Goal: Task Accomplishment & Management: Complete application form

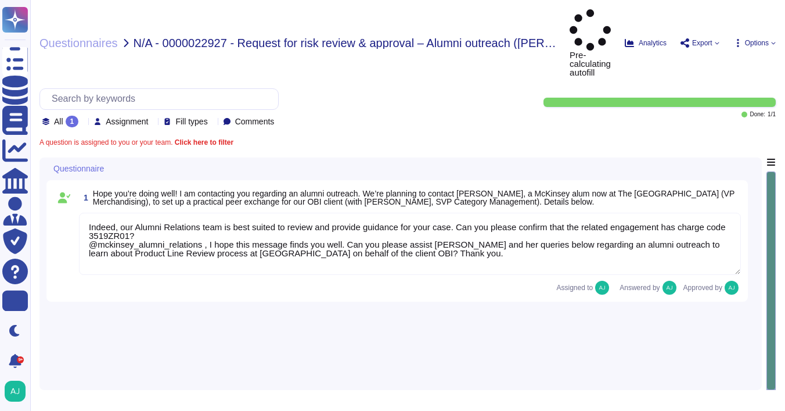
type textarea "Indeed, our Alumni Relations team is best suited to review and provide guidance…"
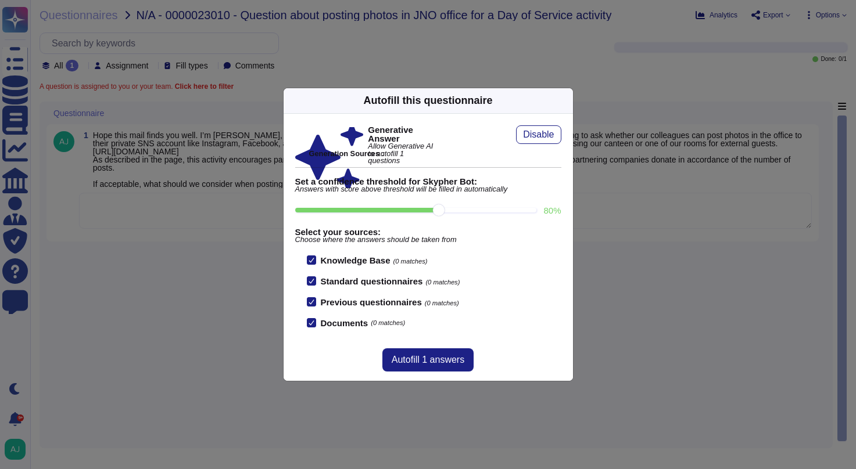
click at [173, 278] on div "Autofill this questionnaire Generative Answer Allow Generative AI to autofill 1…" at bounding box center [428, 234] width 856 height 469
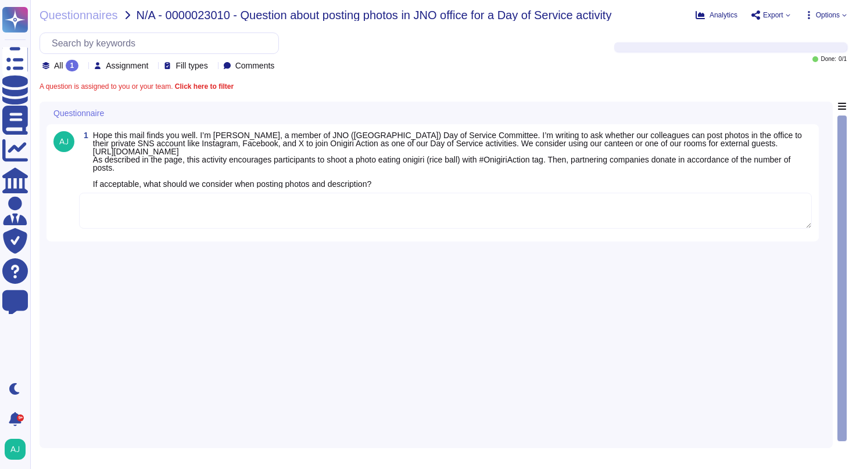
click at [177, 213] on textarea at bounding box center [445, 211] width 733 height 36
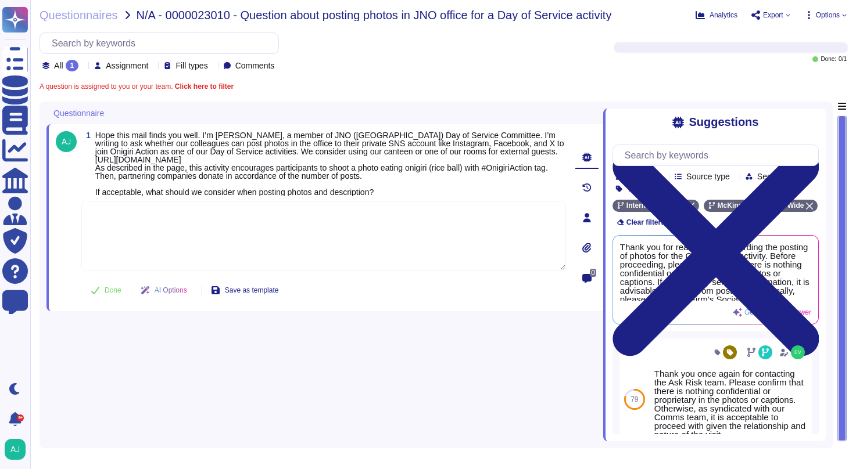
paste textarea ". The use case described below is acceptable when following our Firm’s Social M…"
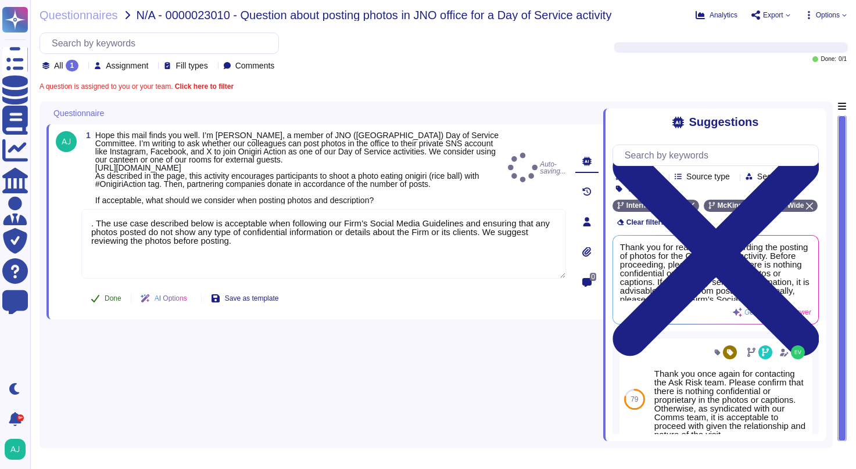
type textarea ". The use case described below is acceptable when following our Firm’s Social M…"
click at [103, 293] on button "Done" at bounding box center [105, 298] width 49 height 23
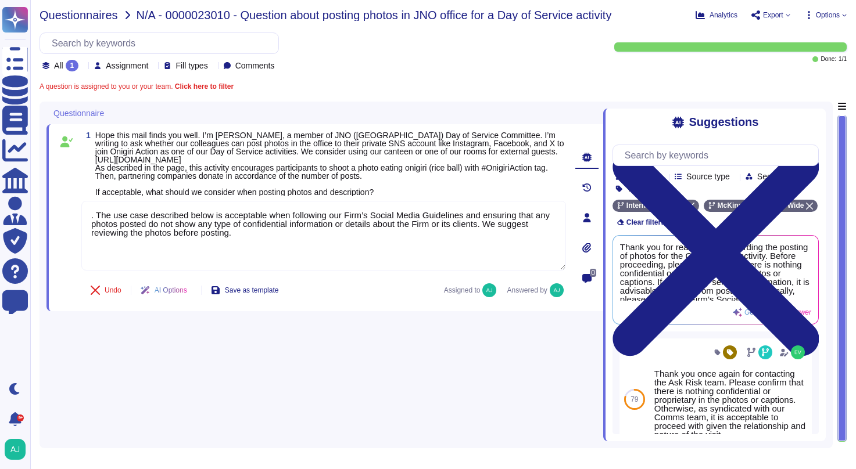
click at [96, 20] on span "Questionnaires" at bounding box center [79, 15] width 78 height 12
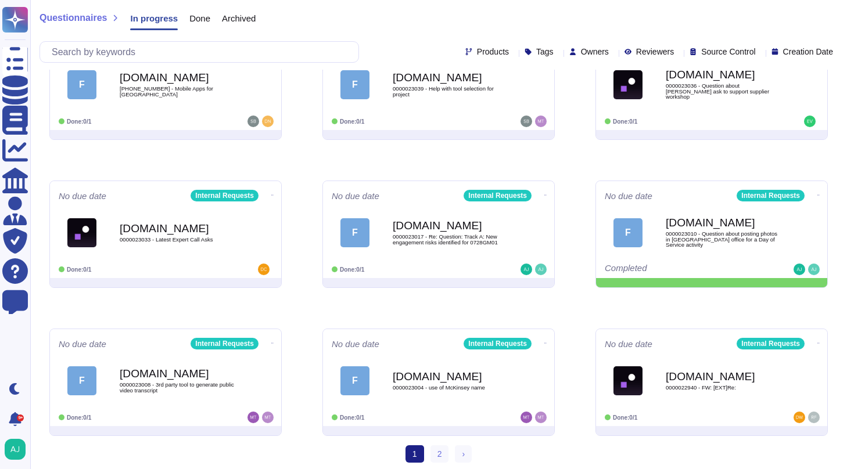
scroll to position [198, 0]
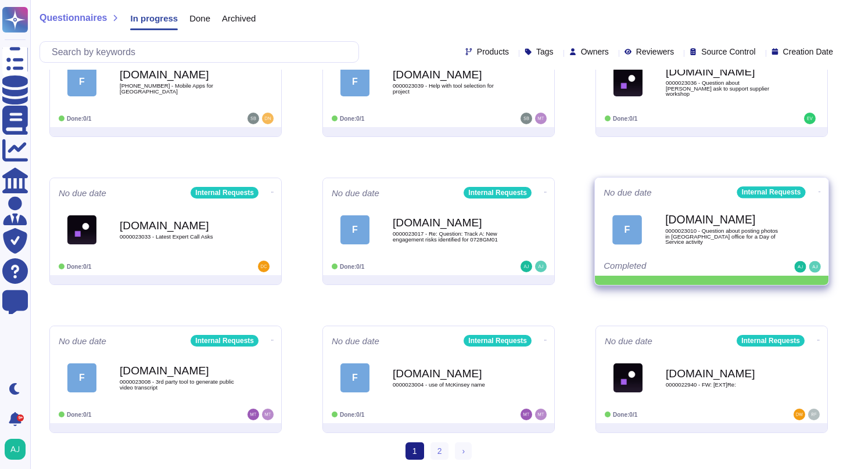
click at [819, 191] on icon at bounding box center [820, 192] width 2 height 3
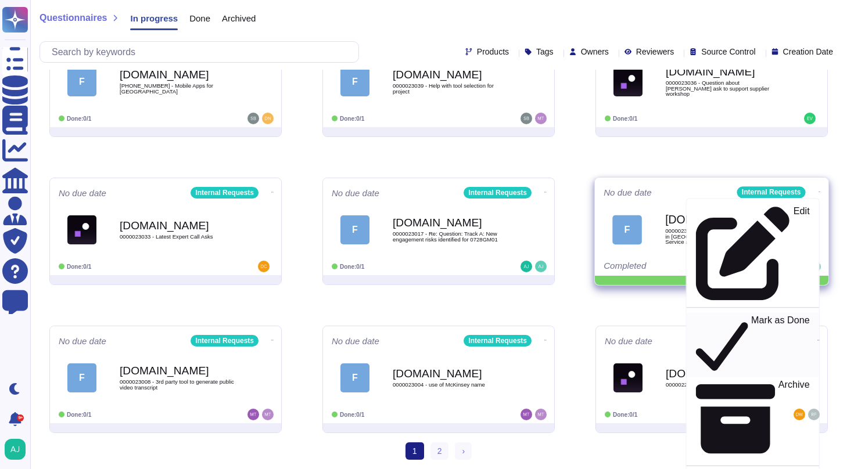
click at [754, 315] on p "Mark as Done" at bounding box center [780, 344] width 59 height 59
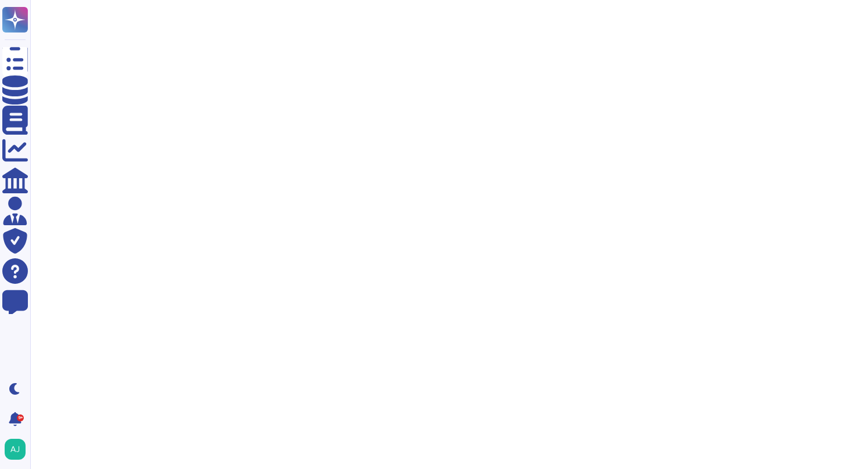
scroll to position [0, 0]
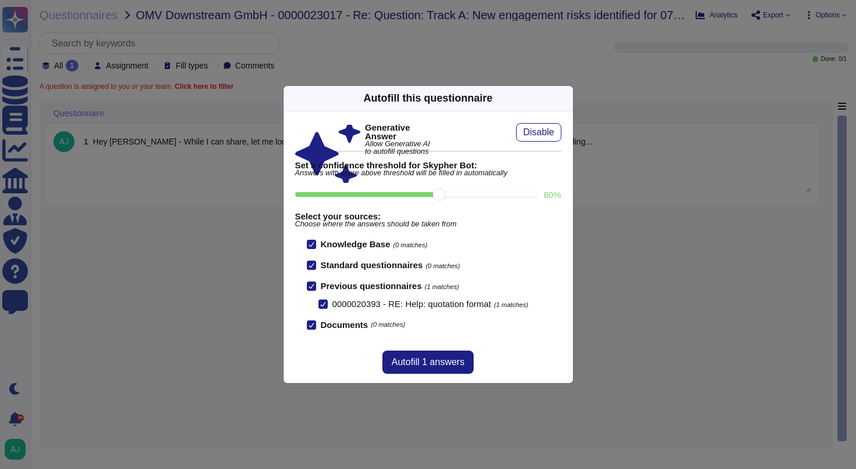
click at [264, 204] on div "Autofill this questionnaire Generative Answer Allow Generative AI to autofill q…" at bounding box center [428, 234] width 856 height 469
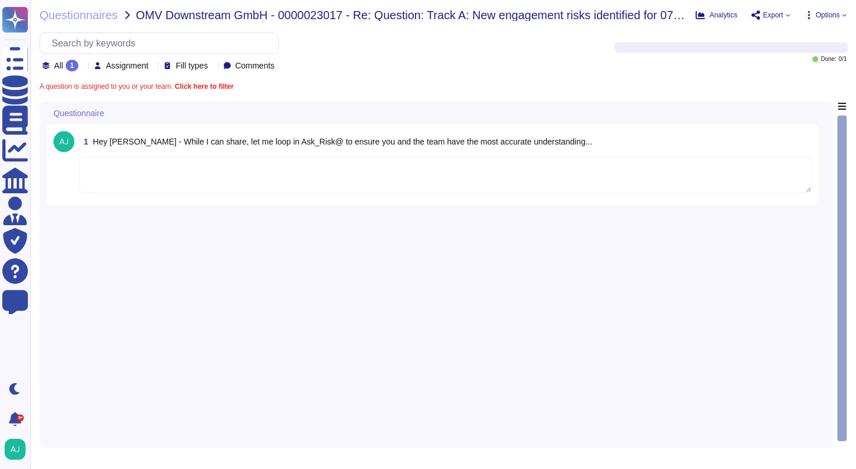
click at [265, 181] on textarea at bounding box center [445, 175] width 733 height 36
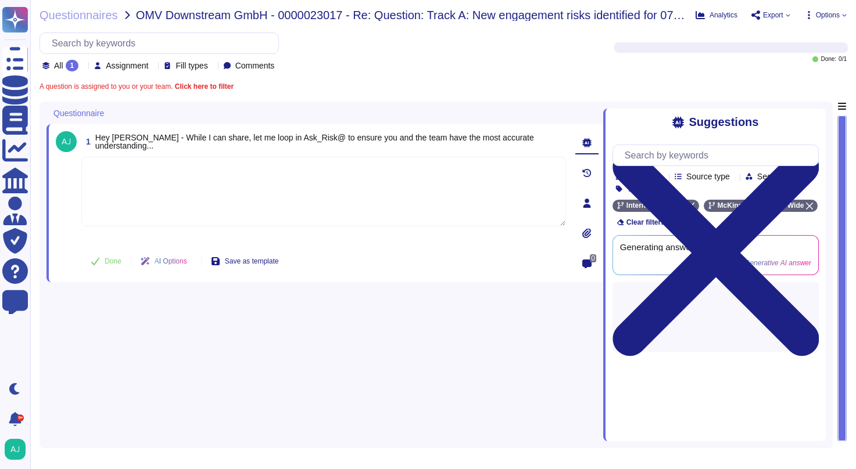
paste textarea "You will find the definition and details about the Track A in our Firm’s Client…"
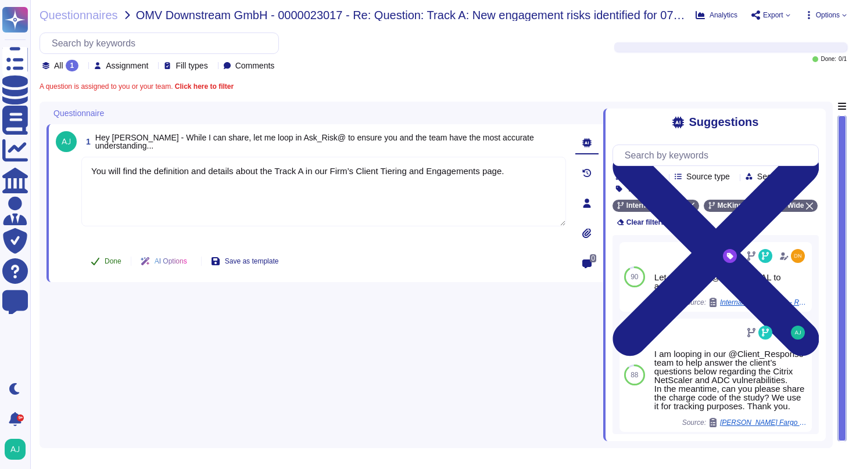
type textarea "You will find the definition and details about the Track A in our Firm’s Client…"
click at [124, 259] on button "Done" at bounding box center [105, 261] width 49 height 23
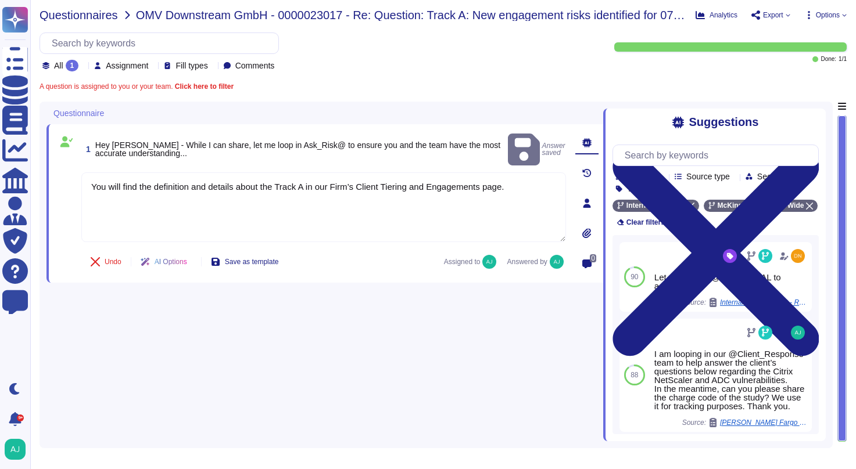
click at [109, 19] on span "Questionnaires" at bounding box center [79, 15] width 78 height 12
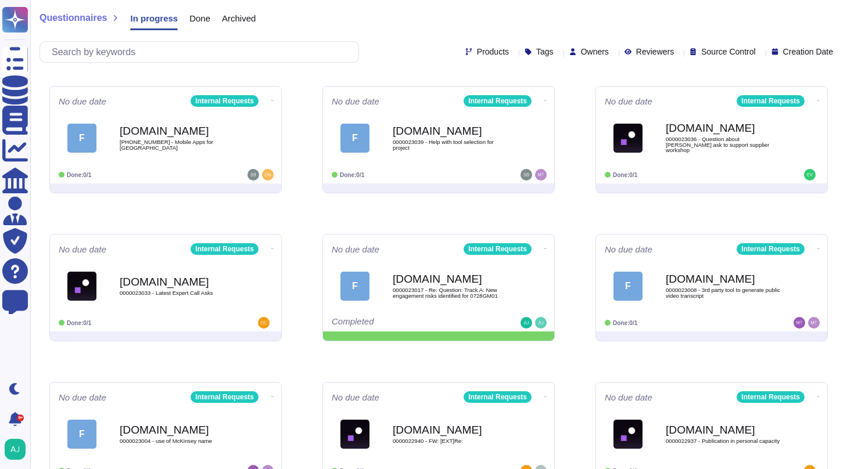
scroll to position [198, 0]
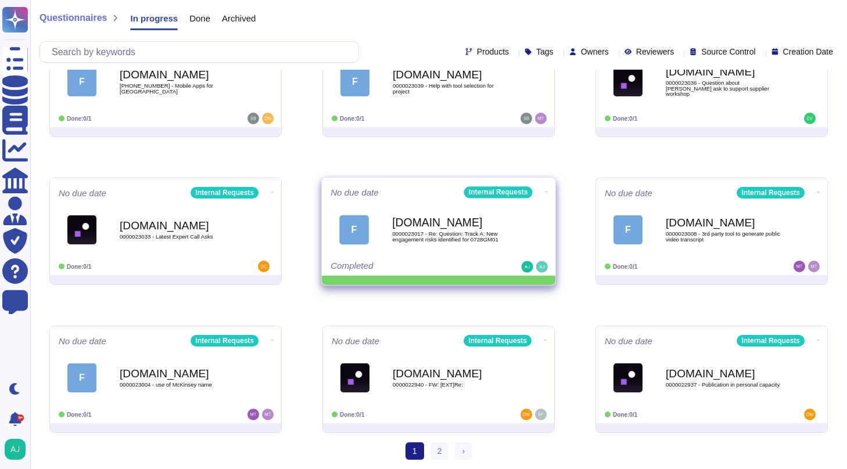
click at [546, 193] on icon at bounding box center [547, 192] width 2 height 3
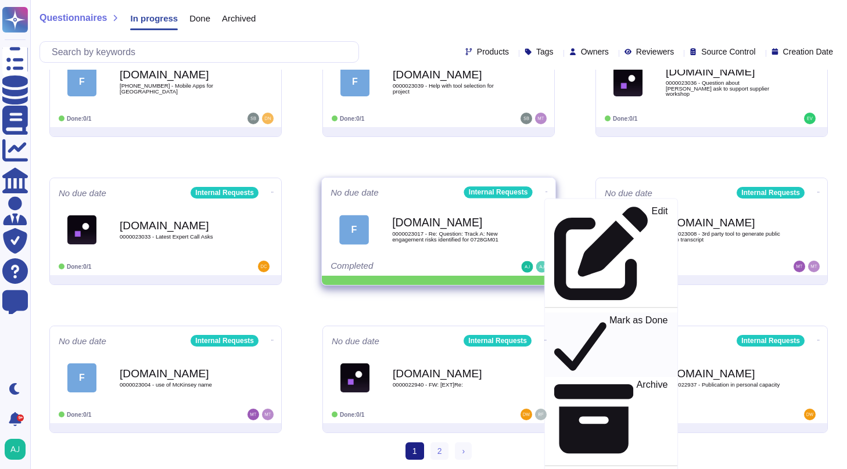
click at [609, 315] on p "Mark as Done" at bounding box center [638, 344] width 59 height 59
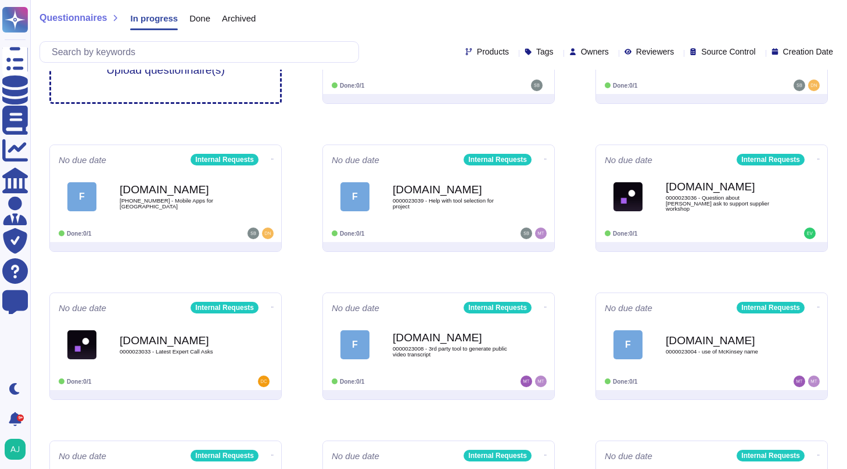
scroll to position [84, 0]
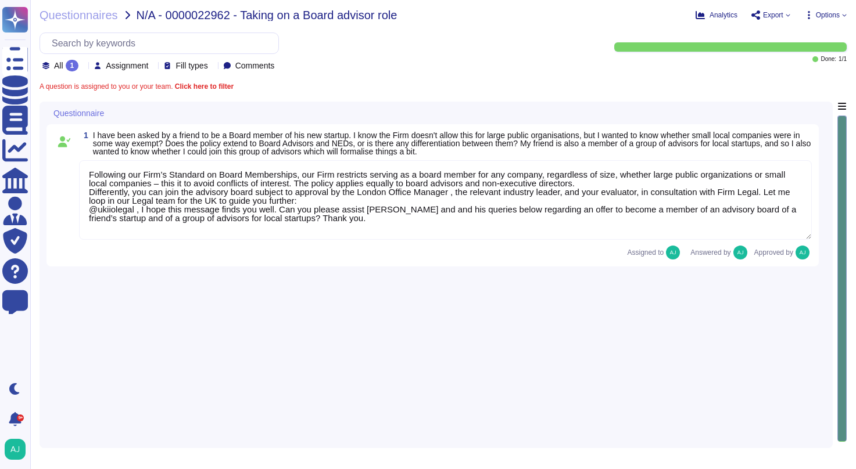
type textarea "Following our Firm’s Standard on Board Memberships, our Firm restricts serving …"
